Goal: Task Accomplishment & Management: Manage account settings

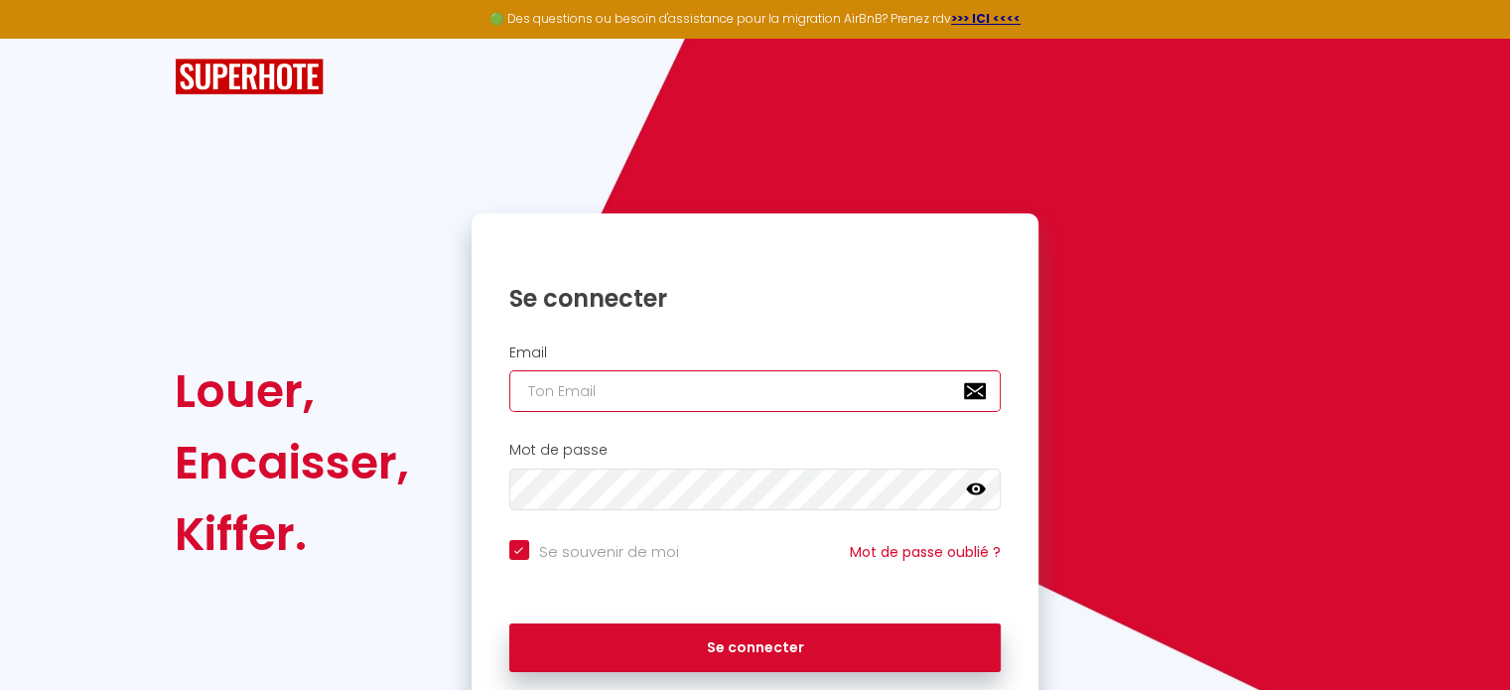
type input "[EMAIL_ADDRESS][DOMAIN_NAME]"
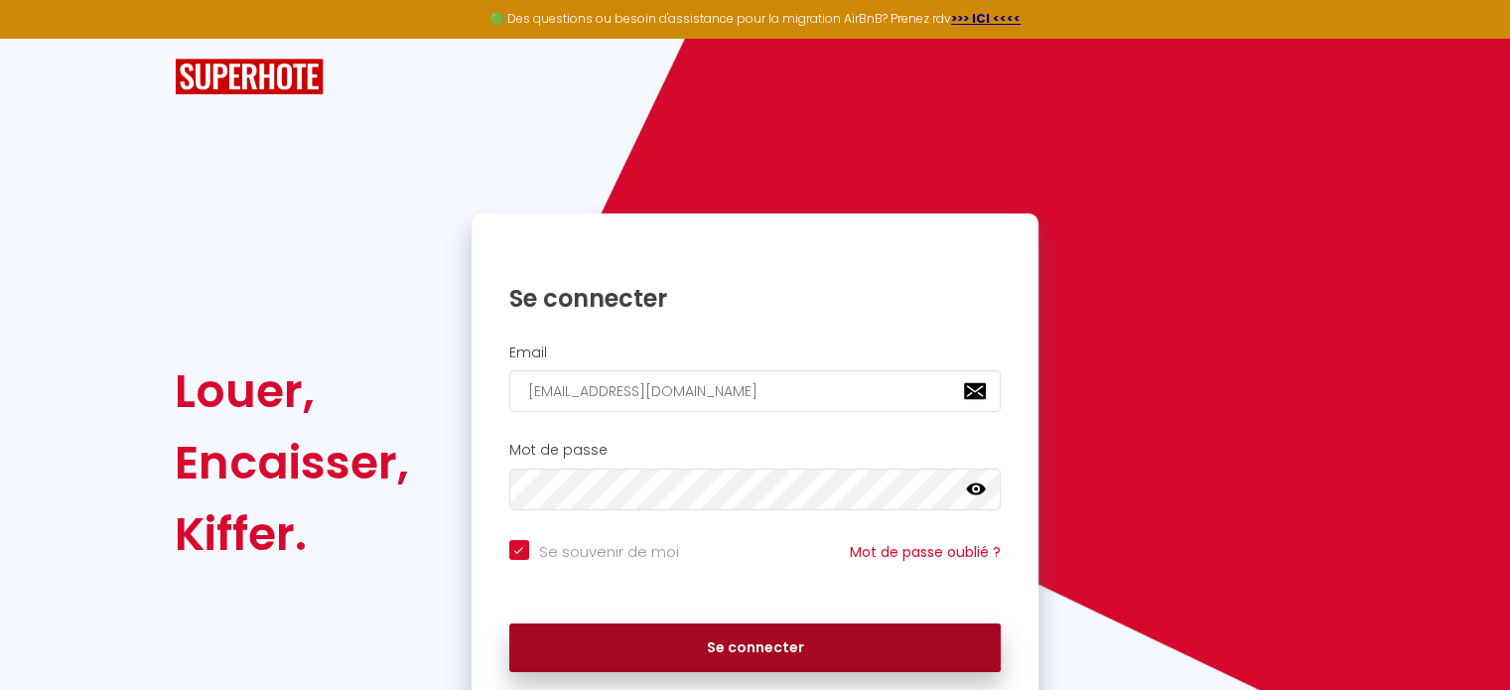
click at [754, 644] on button "Se connecter" at bounding box center [755, 648] width 492 height 50
checkbox input "true"
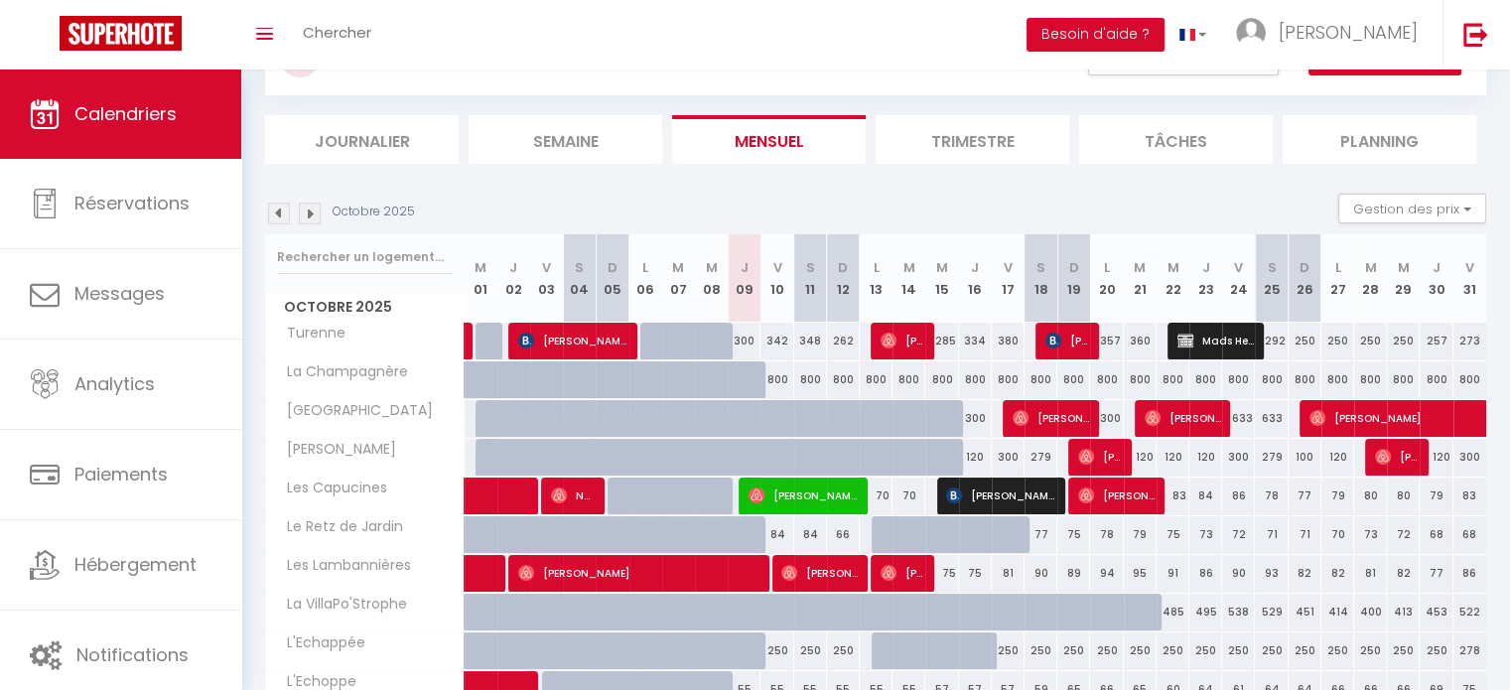
scroll to position [236, 0]
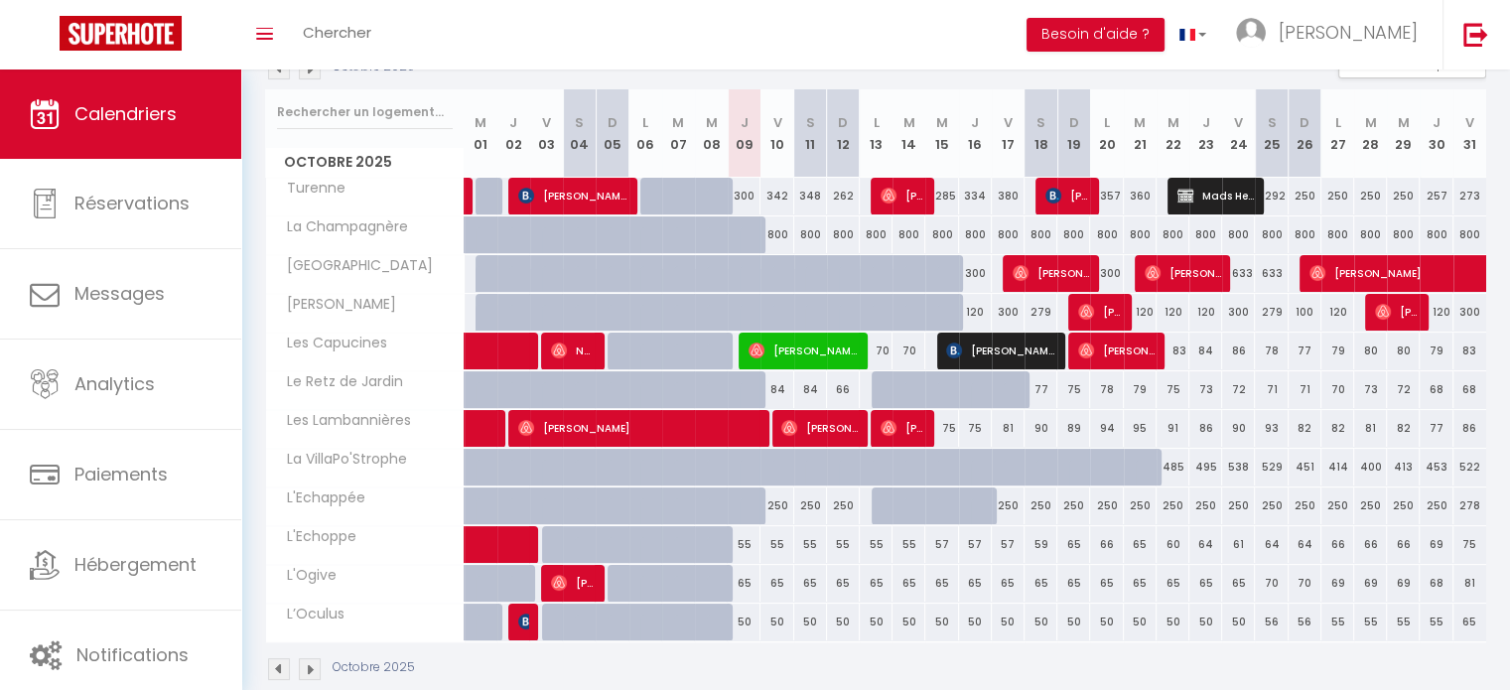
click at [746, 581] on div "65" at bounding box center [743, 583] width 33 height 37
type input "65"
select select "1"
type input "Jeu 09 Octobre 2025"
type input "Ven 10 Octobre 2025"
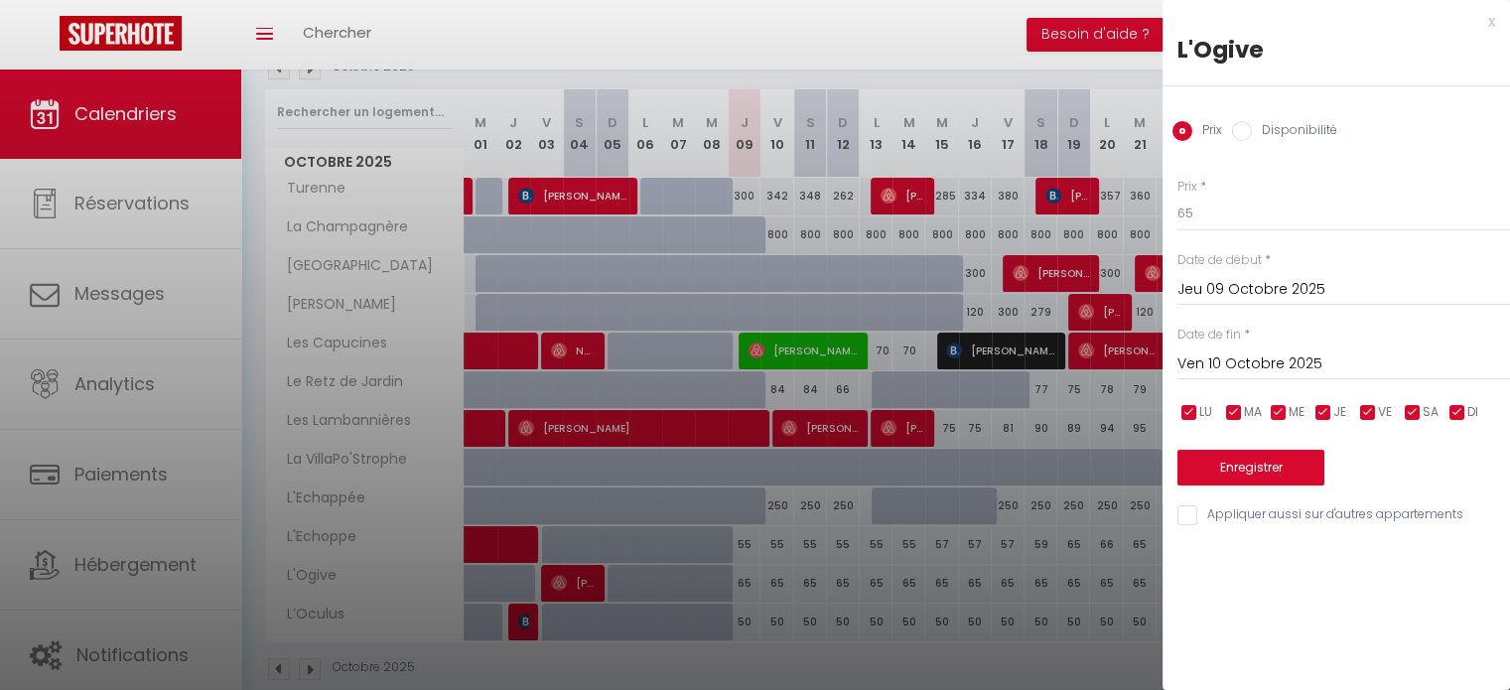
click at [1250, 123] on input "Disponibilité" at bounding box center [1242, 131] width 20 height 20
radio input "true"
radio input "false"
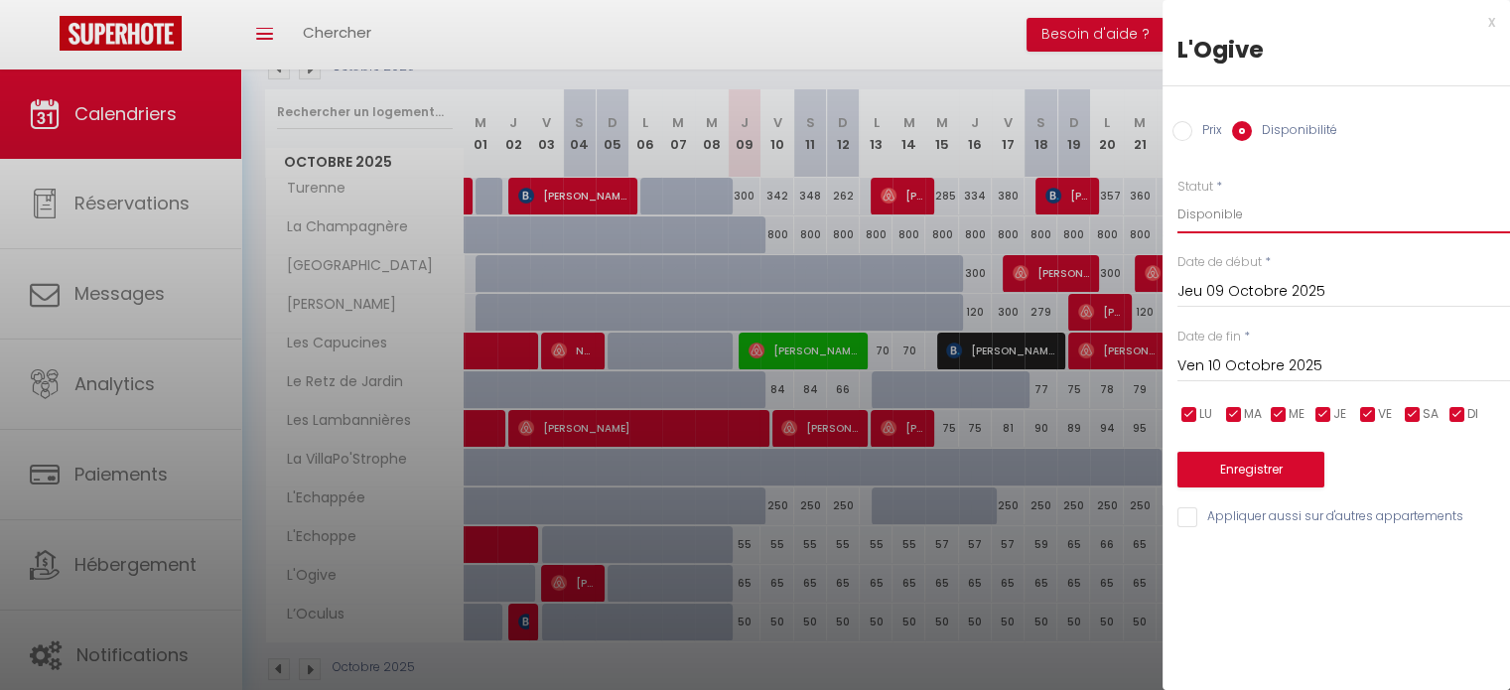
click at [1292, 208] on select "Disponible Indisponible" at bounding box center [1343, 215] width 332 height 38
select select "0"
click at [1177, 196] on select "Disponible Indisponible" at bounding box center [1343, 215] width 332 height 38
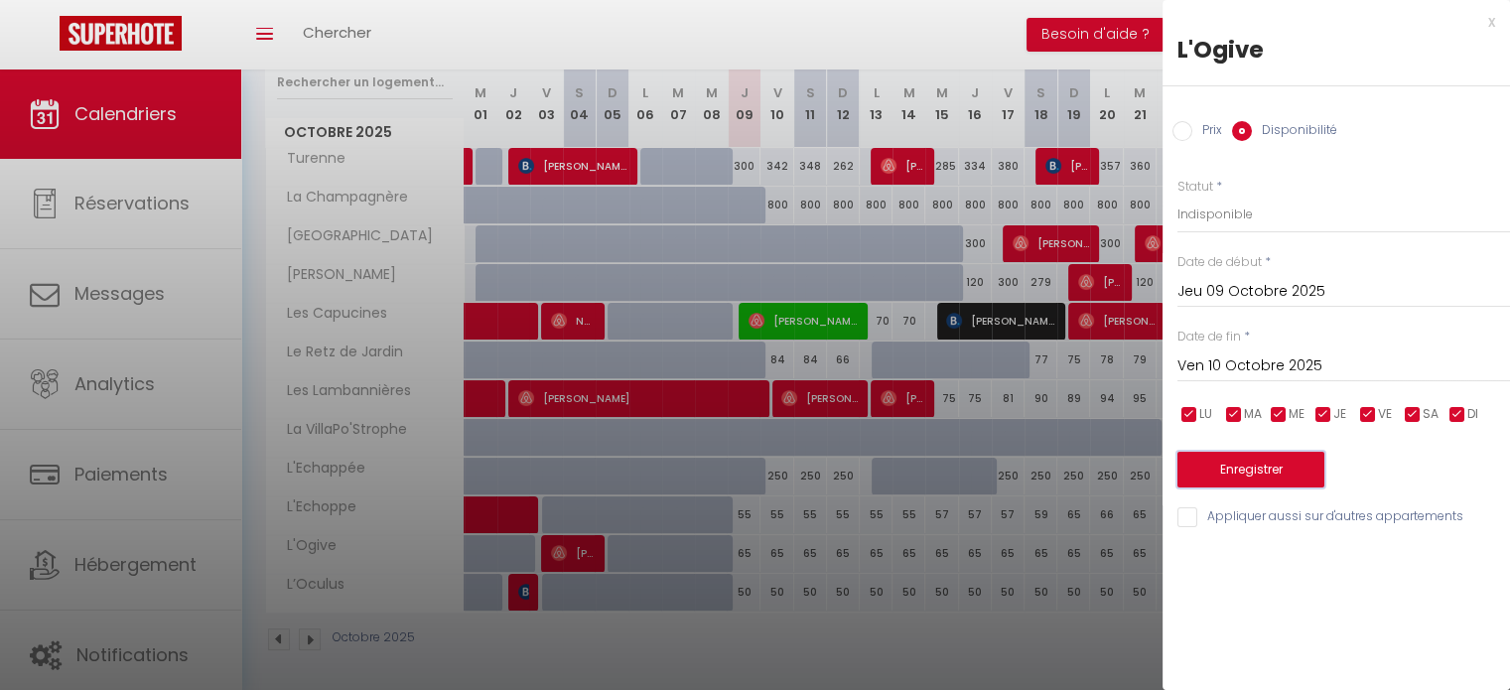
click at [1254, 467] on button "Enregistrer" at bounding box center [1250, 470] width 147 height 36
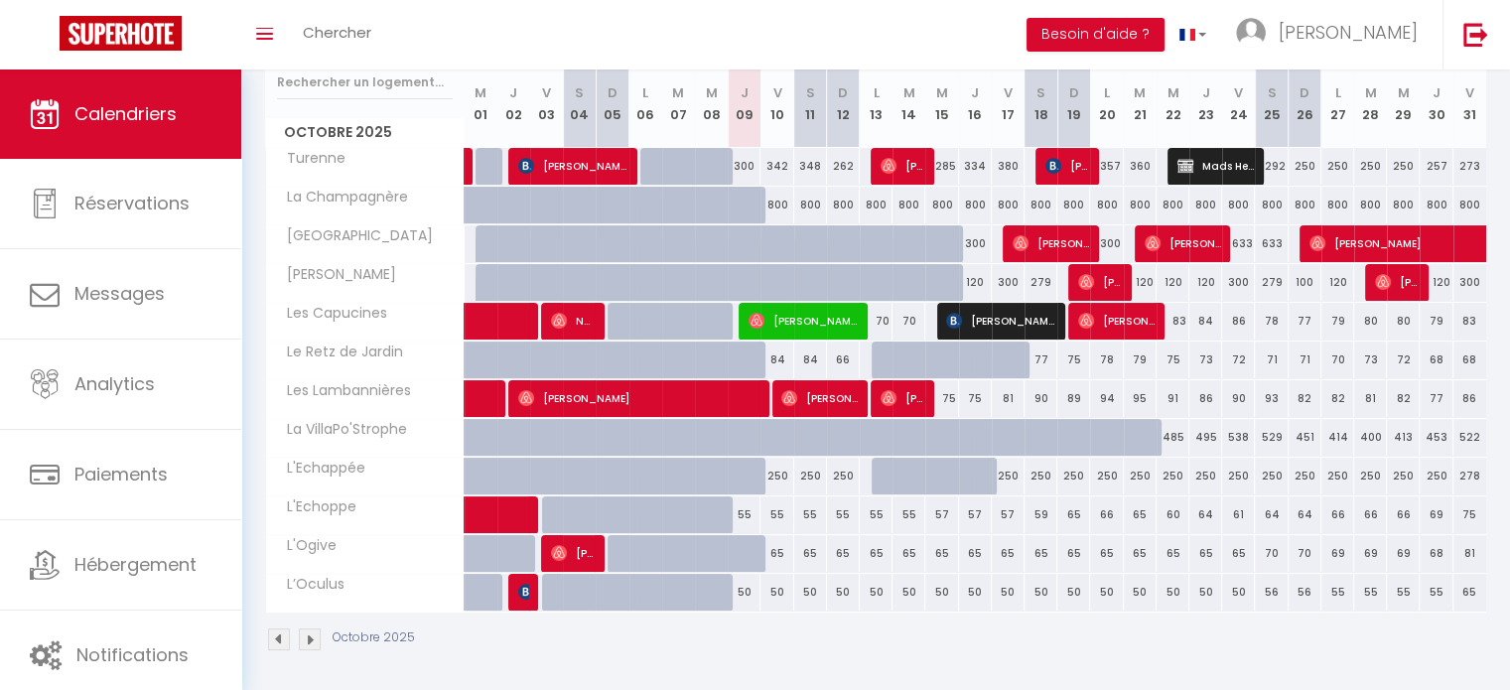
click at [778, 358] on div "84" at bounding box center [776, 359] width 33 height 37
select select "1"
type input "Ven 10 Octobre 2025"
type input "[DATE]"
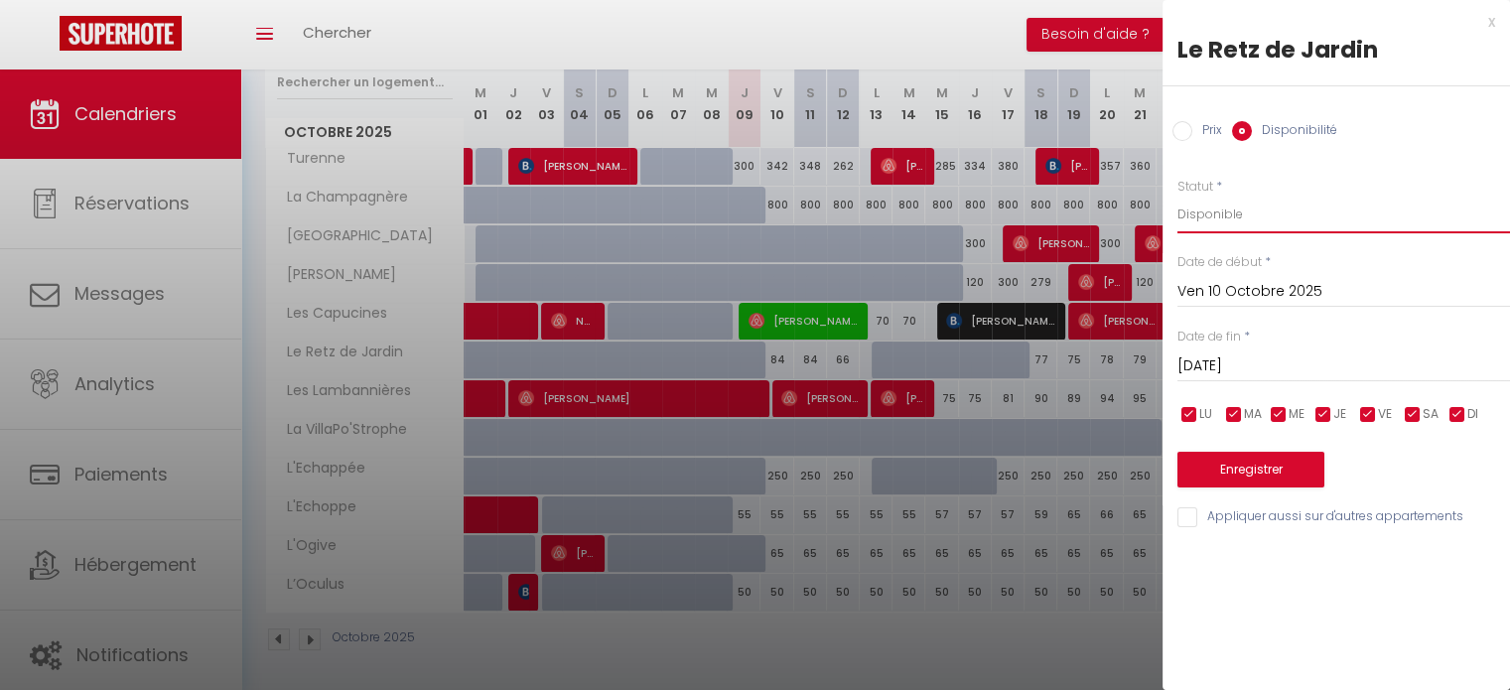
click at [1325, 215] on select "Disponible Indisponible" at bounding box center [1343, 215] width 332 height 38
select select "0"
click at [1177, 196] on select "Disponible Indisponible" at bounding box center [1343, 215] width 332 height 38
click at [1282, 467] on button "Enregistrer" at bounding box center [1250, 470] width 147 height 36
